Goal: Check status: Check status

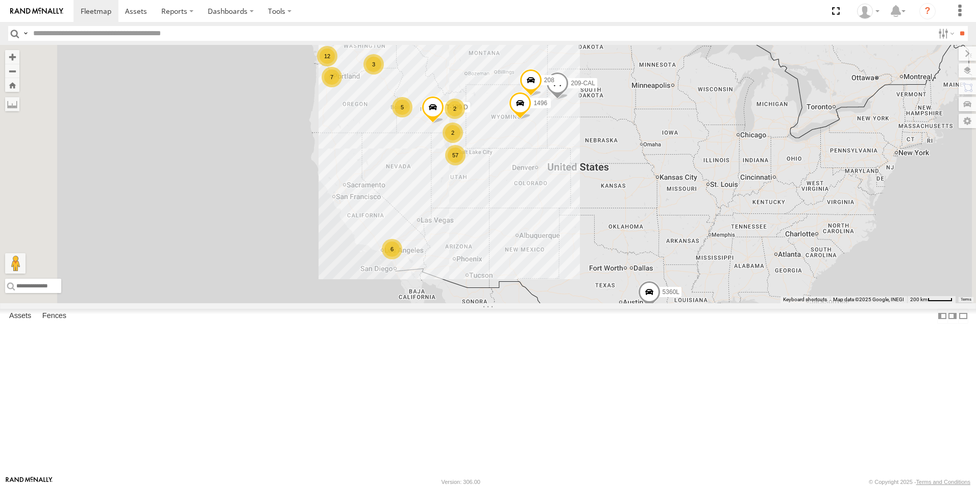
click at [0, 0] on div "All Assets" at bounding box center [0, 0] width 0 height 0
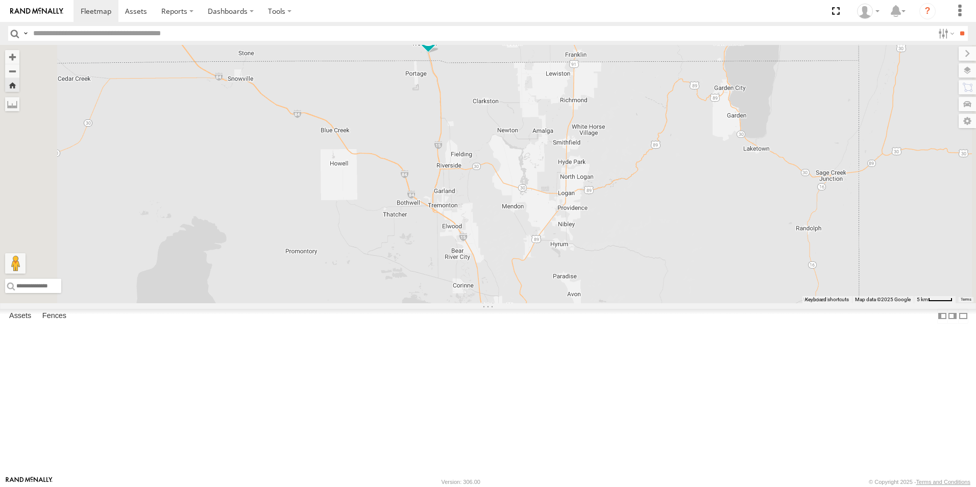
drag, startPoint x: 572, startPoint y: 329, endPoint x: 547, endPoint y: 219, distance: 112.7
click at [547, 219] on div "119-CAM" at bounding box center [488, 174] width 976 height 258
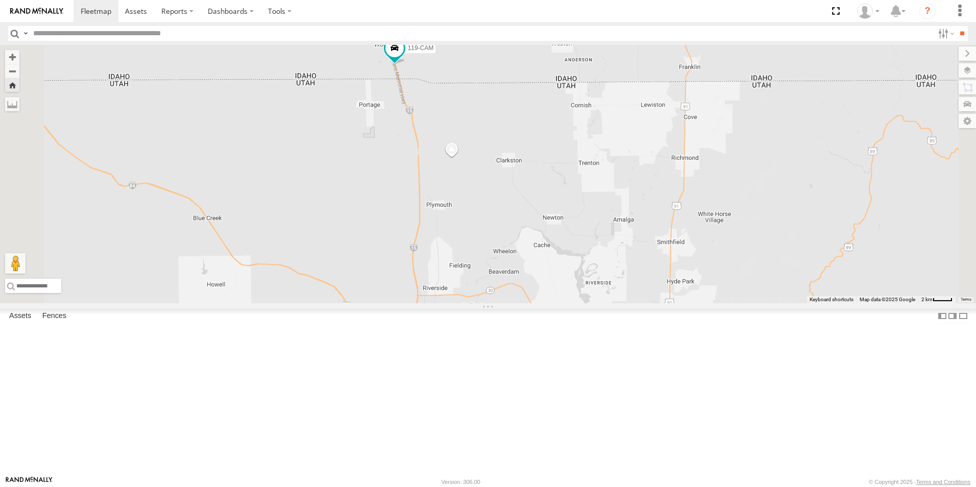
drag, startPoint x: 523, startPoint y: 202, endPoint x: 538, endPoint y: 315, distance: 113.8
click at [538, 303] on div "119-CAM" at bounding box center [488, 174] width 976 height 258
click at [404, 57] on span at bounding box center [394, 48] width 18 height 18
click at [94, 11] on span at bounding box center [96, 11] width 31 height 10
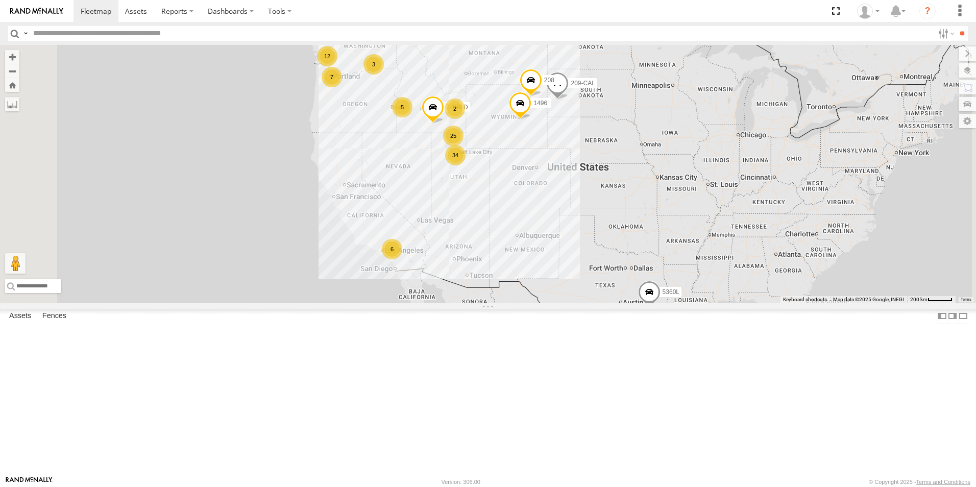
click at [0, 0] on div "119-CAM" at bounding box center [0, 0] width 0 height 0
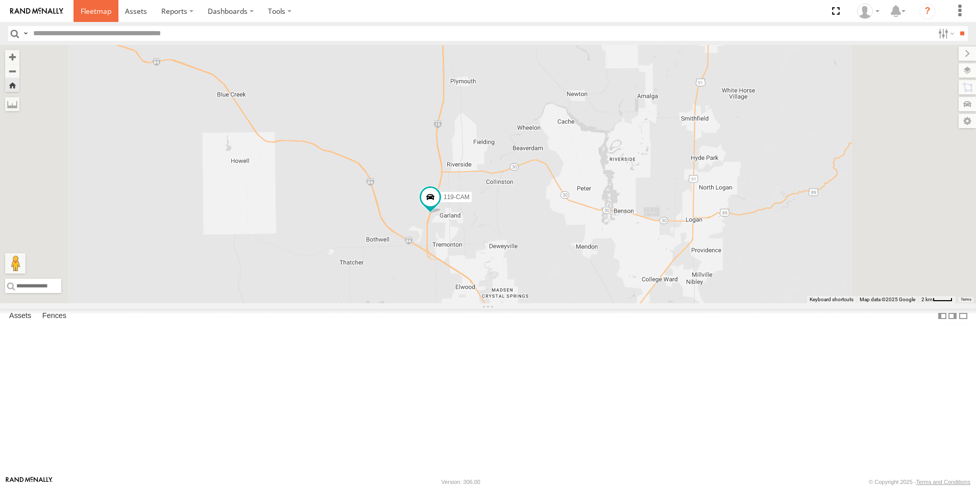
click at [95, 16] on link at bounding box center [96, 11] width 45 height 22
